Goal: Find specific page/section: Find specific page/section

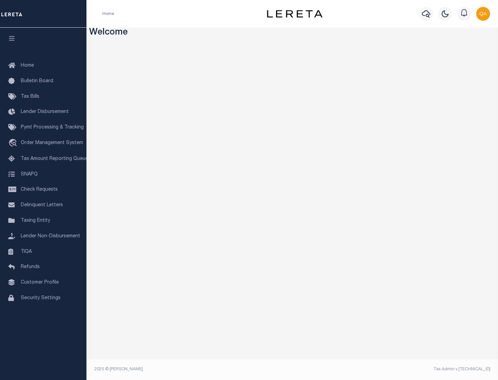
click at [43, 190] on span "Check Requests" at bounding box center [39, 189] width 37 height 5
select select "50"
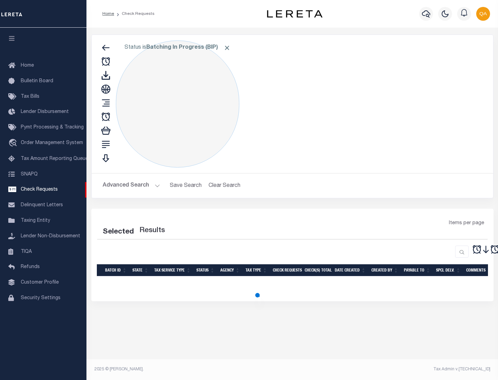
select select "50"
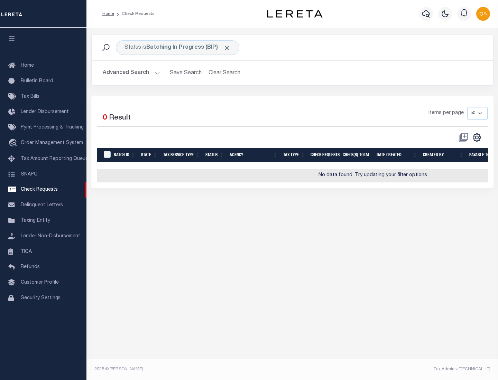
click at [227, 48] on span "Click to Remove" at bounding box center [226, 47] width 7 height 7
